Goal: Task Accomplishment & Management: Manage account settings

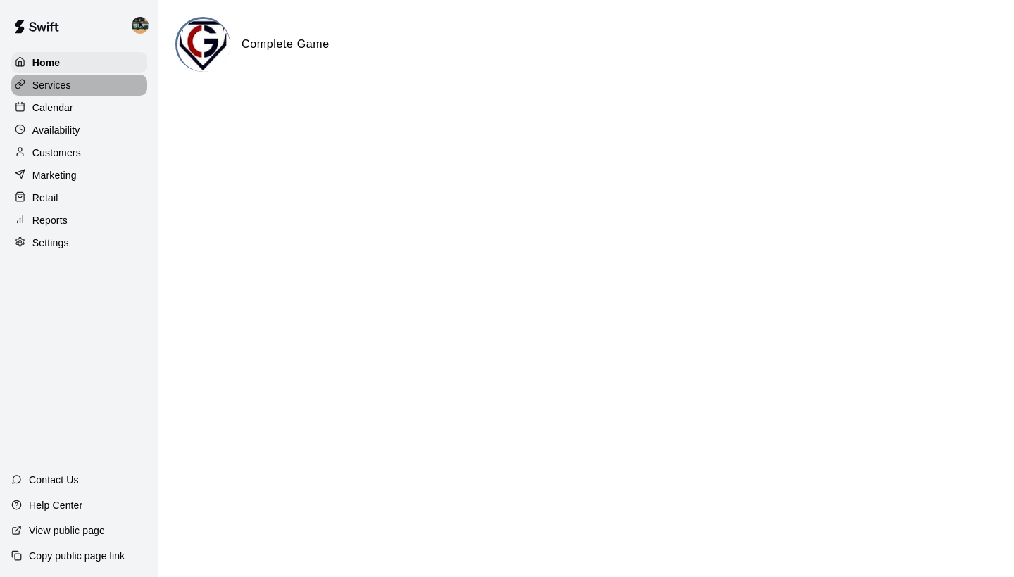
click at [83, 87] on div "Services" at bounding box center [79, 85] width 136 height 21
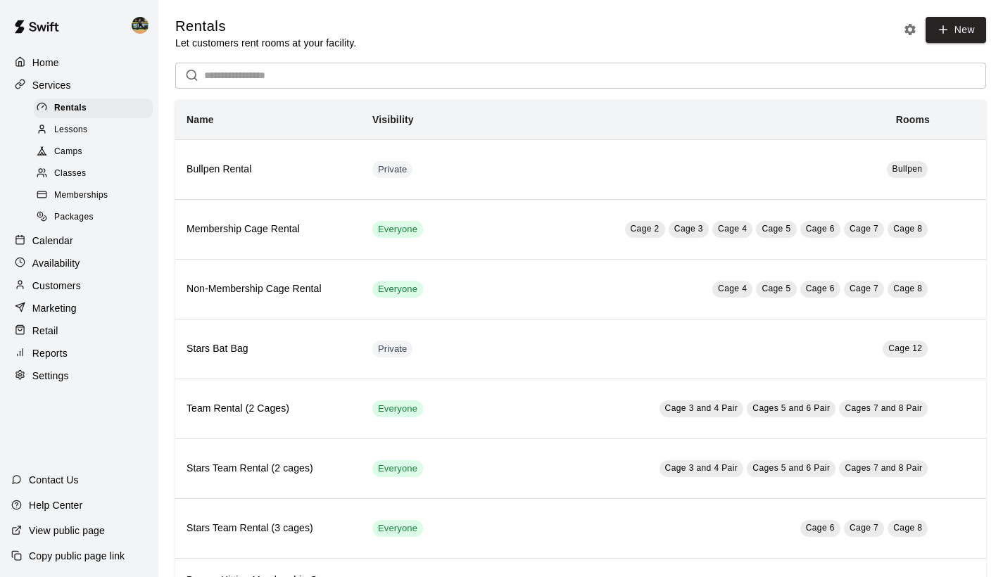
click at [115, 301] on div "Marketing" at bounding box center [79, 308] width 136 height 21
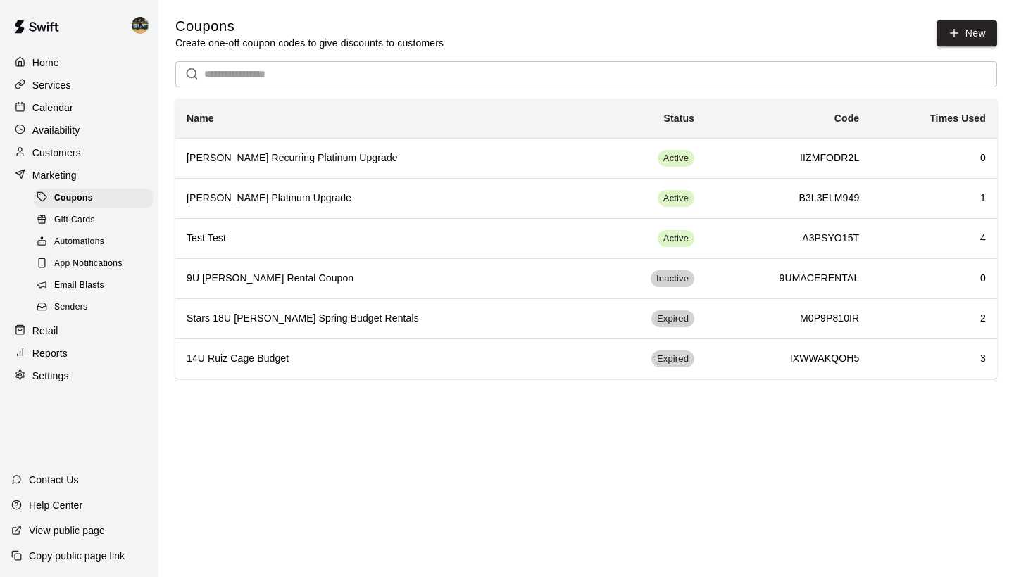
click at [84, 219] on span "Gift Cards" at bounding box center [74, 220] width 41 height 14
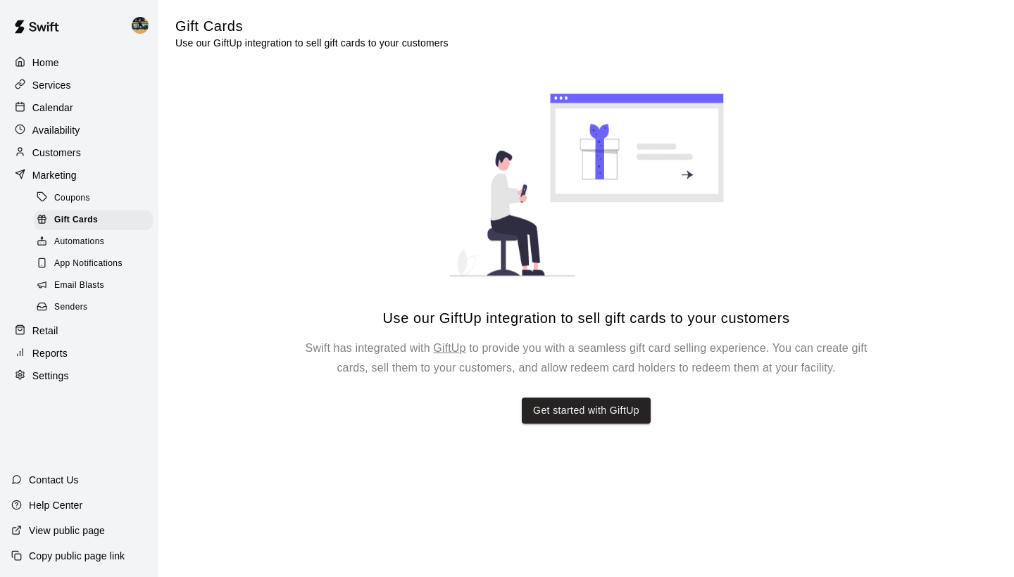
click at [85, 242] on span "Automations" at bounding box center [79, 242] width 50 height 14
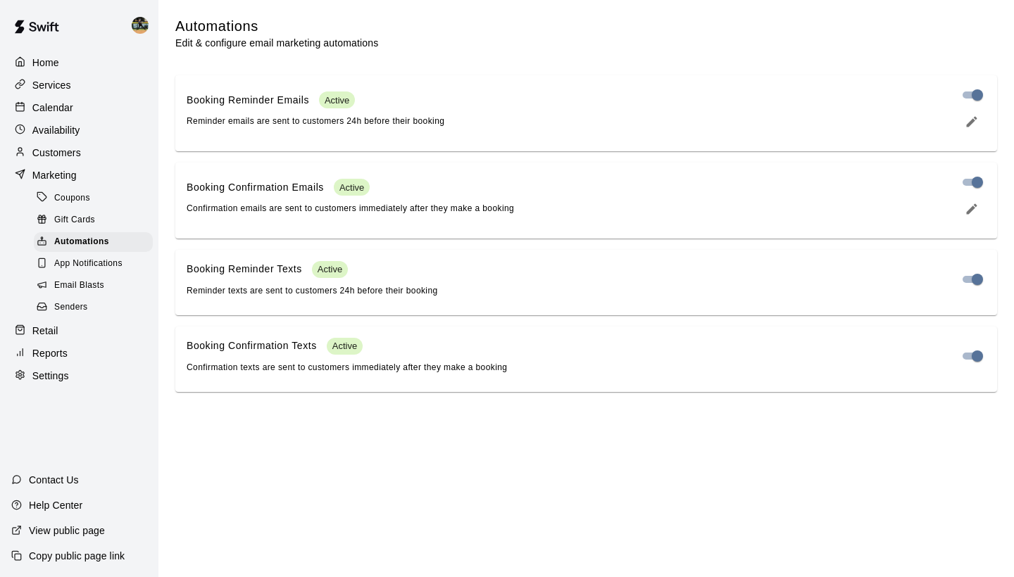
click at [276, 127] on div "Booking Reminder Emails Active Reminder emails are sent to customers 24h before…" at bounding box center [316, 110] width 258 height 37
click at [308, 119] on span "Reminder emails are sent to customers 24h before their booking" at bounding box center [316, 121] width 258 height 10
click at [279, 97] on p "Booking Reminder Emails" at bounding box center [248, 100] width 123 height 15
click at [974, 120] on icon "edit" at bounding box center [972, 121] width 11 height 11
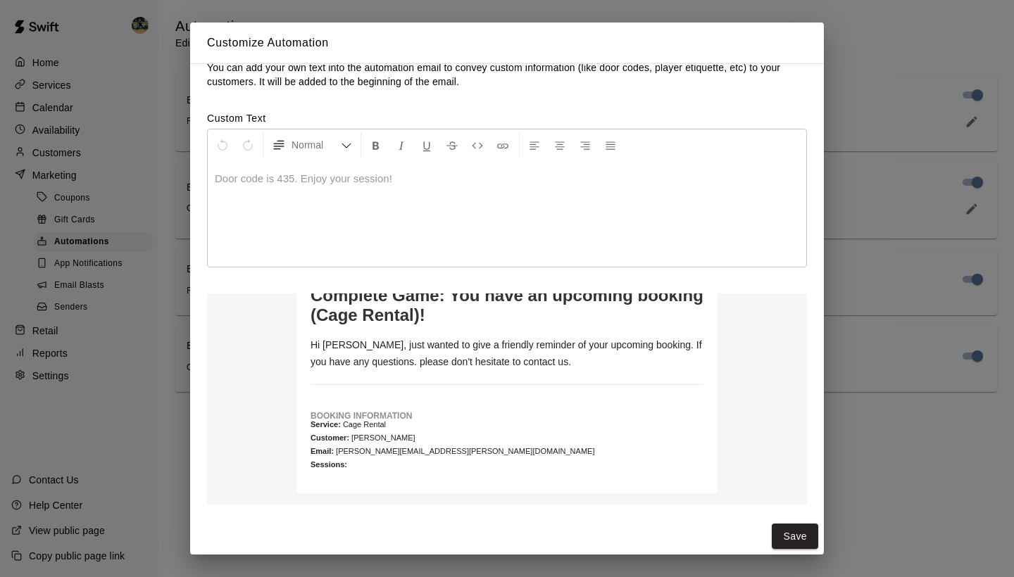
scroll to position [105, 0]
click at [872, 54] on div "Customize Automation You can add your own text into the automation email to con…" at bounding box center [507, 288] width 1014 height 577
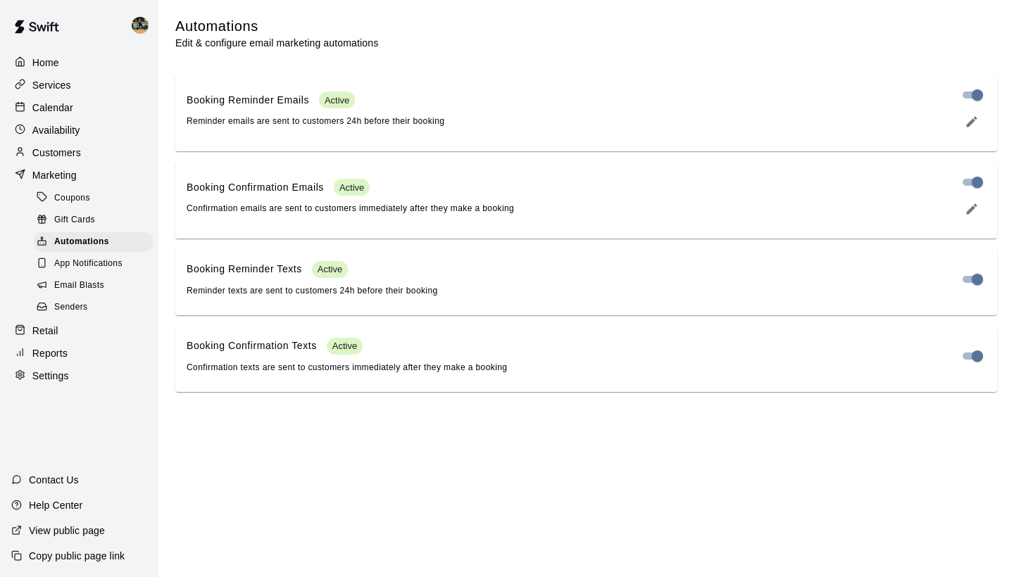
click at [342, 263] on div "Active" at bounding box center [330, 269] width 36 height 17
click at [225, 273] on p "Booking Reminder Texts" at bounding box center [244, 269] width 115 height 15
click at [972, 120] on icon "edit" at bounding box center [972, 121] width 11 height 11
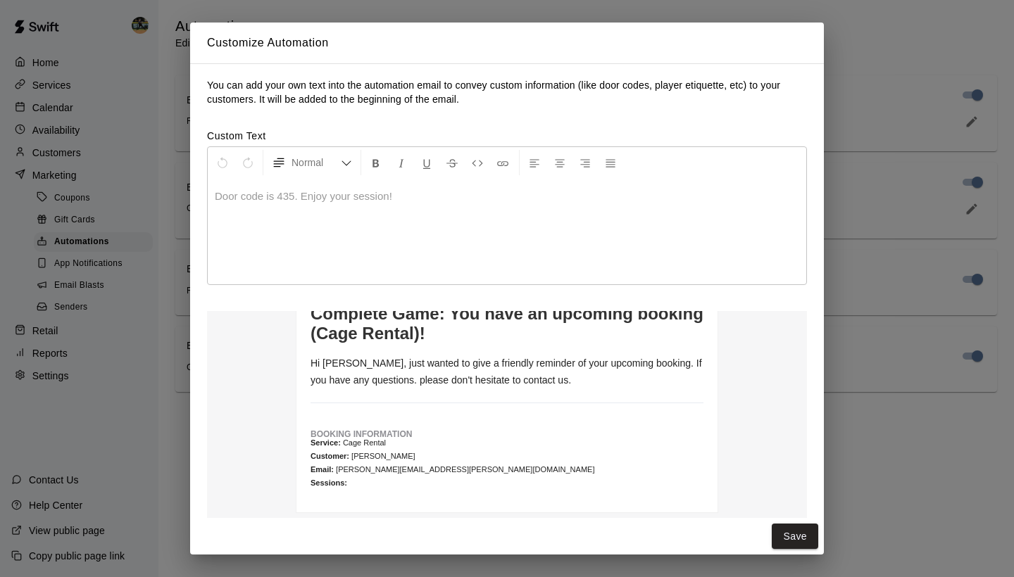
click at [903, 482] on div "Customize Automation You can add your own text into the automation email to con…" at bounding box center [507, 288] width 1014 height 577
